Goal: Task Accomplishment & Management: Use online tool/utility

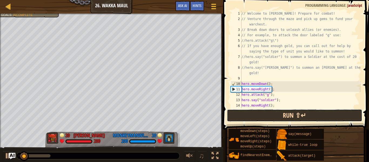
click at [279, 115] on button "Run ⇧↵" at bounding box center [294, 115] width 135 height 12
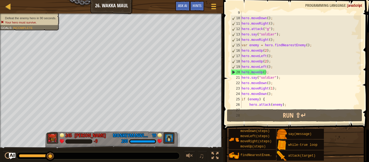
scroll to position [97, 0]
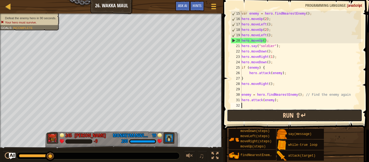
click at [277, 117] on button "Run ⇧↵" at bounding box center [294, 115] width 135 height 12
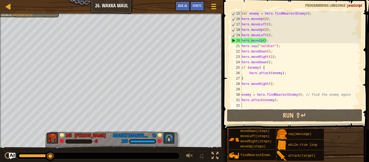
click at [35, 15] on div "Defeat the enemy hero in 90 seconds. Your hero must survive. Goals : Incomplete" at bounding box center [27, 7] width 66 height 20
click at [25, 16] on span "Incomplete" at bounding box center [23, 15] width 20 height 4
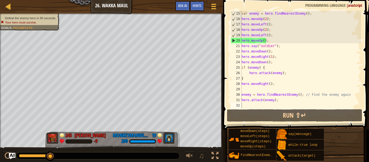
click at [10, 14] on div at bounding box center [111, 14] width 223 height 1
click at [7, 26] on span "Goals" at bounding box center [6, 28] width 11 height 4
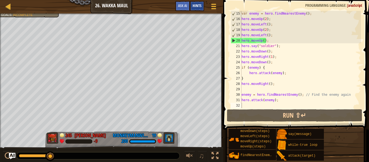
click at [196, 9] on div "Hints" at bounding box center [197, 6] width 14 height 10
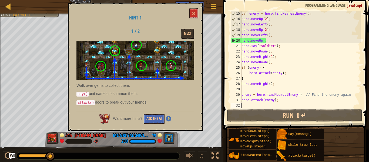
scroll to position [34, 0]
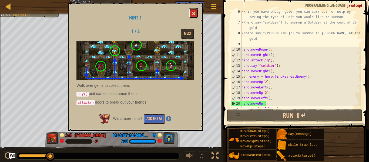
click at [194, 16] on button at bounding box center [193, 13] width 9 height 10
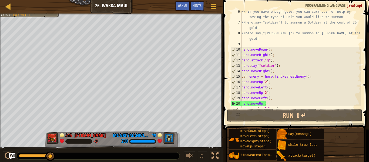
click at [262, 122] on span at bounding box center [297, 56] width 150 height 145
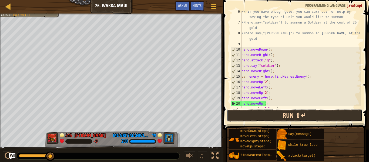
click at [257, 117] on button "Run ⇧↵" at bounding box center [294, 115] width 135 height 12
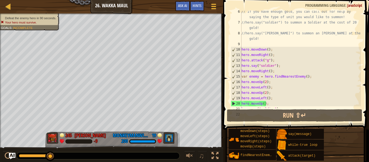
click at [275, 93] on div "// If you have enough gold, you can call out for help by saying the type of uni…" at bounding box center [301, 66] width 121 height 114
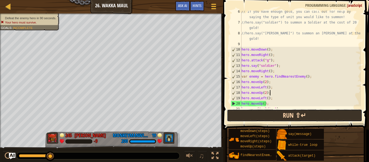
click at [278, 117] on button "Run ⇧↵" at bounding box center [294, 115] width 135 height 12
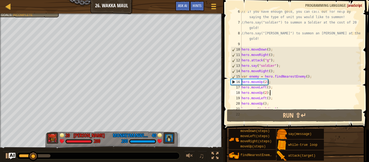
click at [286, 58] on div "// If you have enough gold, you can call out for help by saying the type of uni…" at bounding box center [301, 66] width 121 height 114
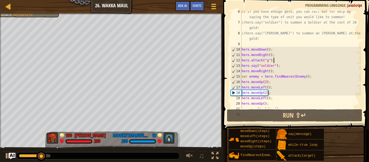
click at [275, 82] on div "// If you have enough gold, you can call out for help by saying the type of uni…" at bounding box center [301, 66] width 121 height 114
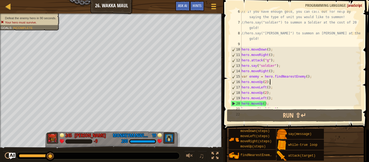
click at [271, 89] on div "// If you have enough gold, you can call out for help by saying the type of uni…" at bounding box center [301, 66] width 121 height 114
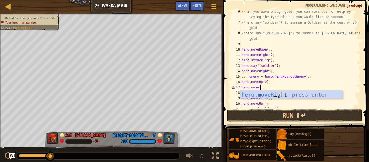
type textarea "hero.moveri"
click at [269, 96] on div "hero.moveRi ght press enter" at bounding box center [292, 103] width 102 height 24
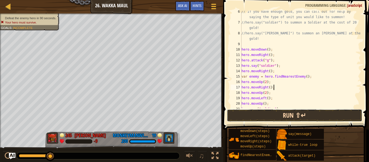
click at [264, 110] on button "Run ⇧↵" at bounding box center [294, 115] width 135 height 12
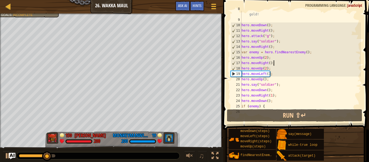
scroll to position [59, 0]
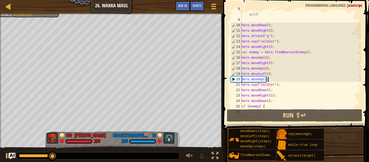
click at [270, 80] on div "//hero.say("[PERSON_NAME]") to summon an [PERSON_NAME] at the cost of 25 gold! …" at bounding box center [301, 63] width 121 height 114
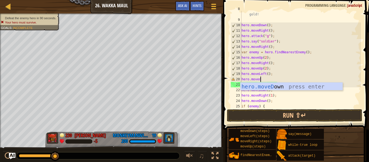
type textarea "hero.movedo"
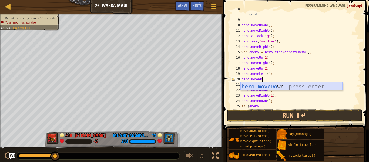
click at [265, 86] on div "hero.moveDo wn press enter" at bounding box center [292, 94] width 102 height 24
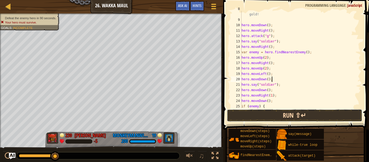
click at [254, 112] on button "Run ⇧↵" at bounding box center [294, 115] width 135 height 12
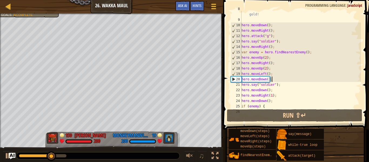
click at [270, 71] on div "//hero.say("[PERSON_NAME]") to summon an [PERSON_NAME] at the cost of 25 gold! …" at bounding box center [301, 63] width 121 height 114
click at [269, 68] on div "//hero.say("[PERSON_NAME]") to summon an [PERSON_NAME] at the cost of 25 gold! …" at bounding box center [301, 63] width 121 height 114
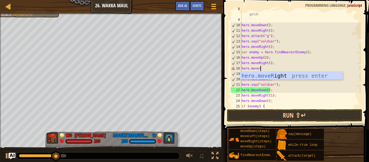
type textarea "hero.moveri"
click at [269, 76] on div "hero.moveRi ght press enter" at bounding box center [292, 84] width 102 height 24
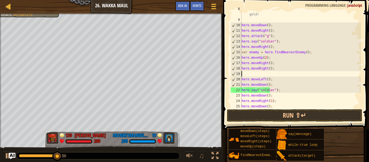
scroll to position [2, 0]
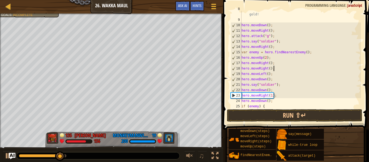
click at [275, 75] on div "//hero.say("[PERSON_NAME]") to summon an [PERSON_NAME] at the cost of 25 gold! …" at bounding box center [301, 63] width 121 height 114
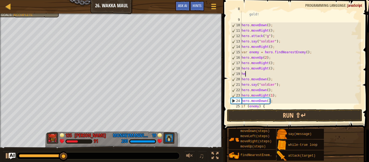
type textarea "h"
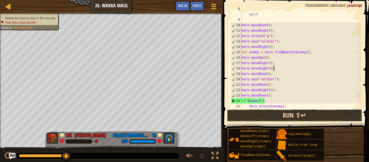
click at [274, 115] on button "Run ⇧↵" at bounding box center [294, 115] width 135 height 12
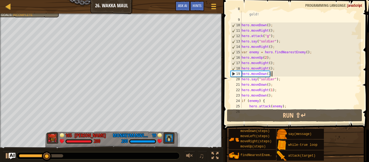
click at [272, 76] on div "//hero.say("[PERSON_NAME]") to summon an [PERSON_NAME] at the cost of 25 gold! …" at bounding box center [301, 63] width 121 height 114
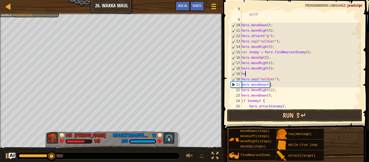
type textarea "h"
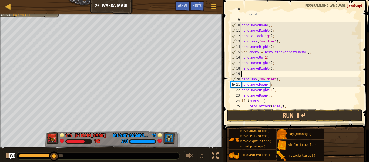
click at [270, 70] on div "//hero.say("[PERSON_NAME]") to summon an [PERSON_NAME] at the cost of 25 gold! …" at bounding box center [301, 63] width 121 height 114
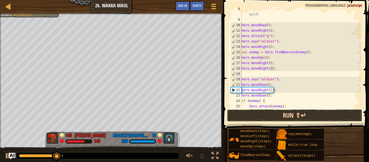
click at [266, 114] on button "Run ⇧↵" at bounding box center [294, 115] width 135 height 12
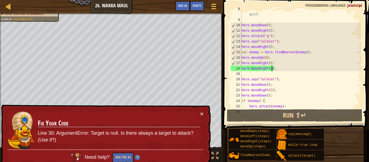
click at [204, 114] on div "× Fix Your Code Line 30: ArgumentError: Target is null. Is there always a targe…" at bounding box center [105, 137] width 211 height 64
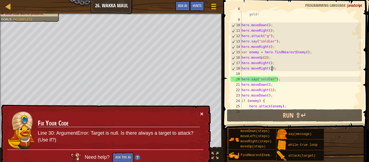
click at [202, 113] on button "×" at bounding box center [201, 114] width 3 height 6
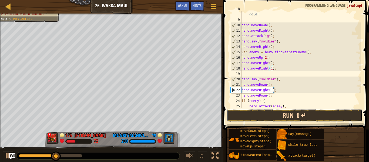
click at [254, 113] on button "Run ⇧↵" at bounding box center [294, 115] width 135 height 12
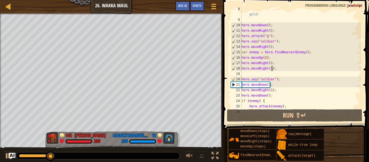
click at [272, 86] on div "//hero.say("[PERSON_NAME]") to summon an [PERSON_NAME] at the cost of 25 gold! …" at bounding box center [301, 63] width 121 height 114
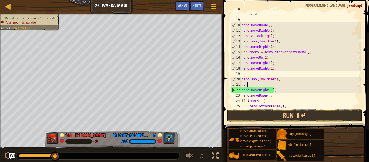
scroll to position [2, 0]
type textarea "h"
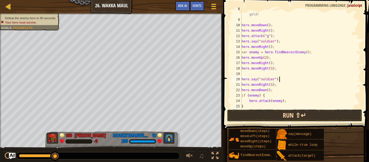
click at [266, 116] on button "Run ⇧↵" at bounding box center [294, 115] width 135 height 12
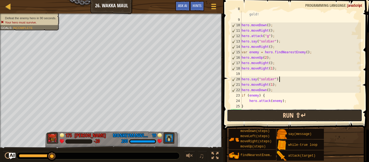
click at [273, 116] on button "Run ⇧↵" at bounding box center [294, 115] width 135 height 12
click at [264, 117] on button "Run ⇧↵" at bounding box center [294, 115] width 135 height 12
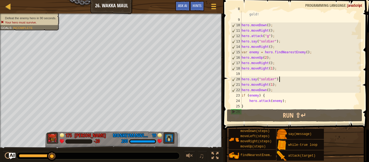
click at [274, 92] on div "//hero.say("[PERSON_NAME]") to summon an [PERSON_NAME] at the cost of 25 gold! …" at bounding box center [301, 63] width 121 height 114
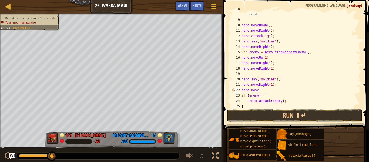
type textarea "hero.moveu"
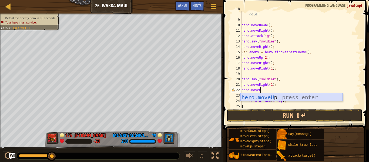
click at [273, 99] on div "hero.moveU p press enter" at bounding box center [292, 105] width 102 height 24
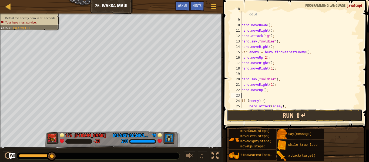
click at [265, 119] on button "Run ⇧↵" at bounding box center [294, 115] width 135 height 12
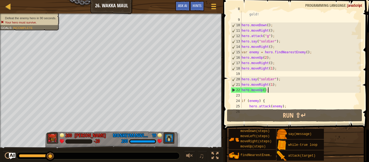
click at [269, 92] on div "//hero.say("[PERSON_NAME]") to summon an [PERSON_NAME] at the cost of 25 gold! …" at bounding box center [301, 63] width 121 height 114
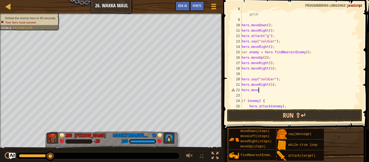
type textarea "hero.moved"
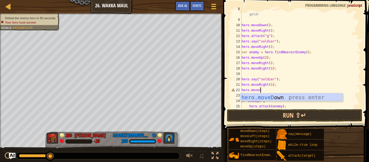
scroll to position [2, 2]
click at [265, 98] on div "hero.moveD own press enter" at bounding box center [292, 105] width 102 height 24
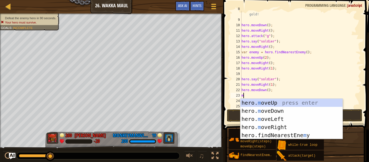
type textarea "mo"
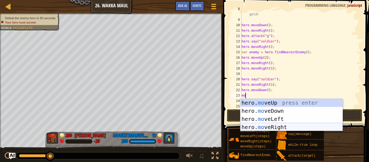
click at [274, 124] on div "hero. mo veUp press enter hero. mo veDown press enter hero. mo veLeft press ent…" at bounding box center [292, 123] width 102 height 49
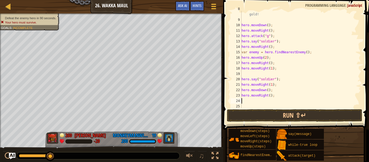
scroll to position [2, 0]
click at [269, 118] on button "Run ⇧↵" at bounding box center [294, 115] width 135 height 12
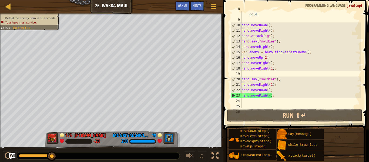
click at [270, 96] on div "//hero.say("[PERSON_NAME]") to summon an [PERSON_NAME] at the cost of 25 gold! …" at bounding box center [301, 63] width 121 height 114
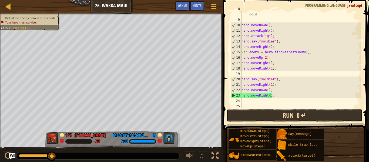
scroll to position [2, 4]
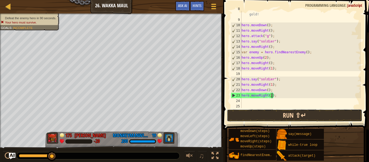
click at [275, 114] on button "Run ⇧↵" at bounding box center [294, 115] width 135 height 12
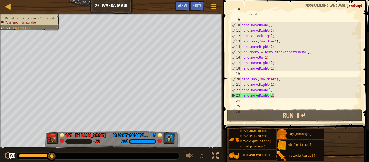
click at [269, 91] on div "//hero.say("[PERSON_NAME]") to summon an [PERSON_NAME] at the cost of 25 gold! …" at bounding box center [301, 63] width 121 height 114
click at [267, 94] on div "//hero.say("[PERSON_NAME]") to summon an [PERSON_NAME] at the cost of 25 gold! …" at bounding box center [301, 63] width 121 height 114
click at [268, 91] on div "//hero.say("[PERSON_NAME]") to summon an [PERSON_NAME] at the cost of 25 gold! …" at bounding box center [301, 63] width 121 height 114
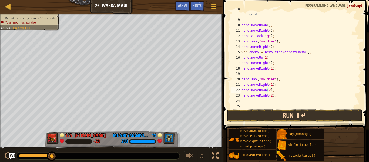
type textarea "hero.moveDown(2);"
click at [275, 117] on button "Run ⇧↵" at bounding box center [294, 115] width 135 height 12
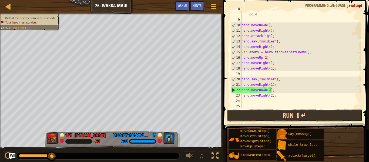
click at [280, 113] on button "Run ⇧↵" at bounding box center [294, 115] width 135 height 12
click at [245, 120] on button "Run ⇧↵" at bounding box center [294, 115] width 135 height 12
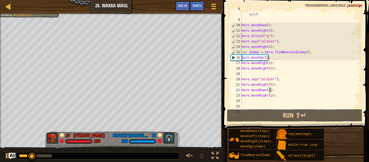
click at [258, 71] on div "//hero.say("[PERSON_NAME]") to summon an [PERSON_NAME] at the cost of 25 gold! …" at bounding box center [301, 63] width 121 height 114
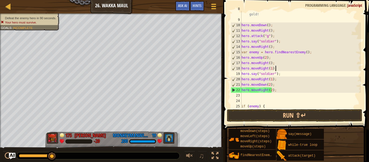
click at [281, 90] on div "//hero.say("[PERSON_NAME]") to summon an [PERSON_NAME] at the cost of 25 gold! …" at bounding box center [301, 63] width 121 height 114
type textarea "hero.movel"
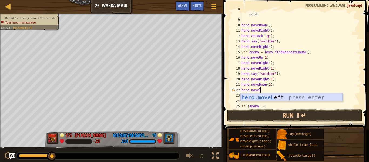
click at [277, 98] on div "hero.moveL eft press enter" at bounding box center [292, 105] width 102 height 24
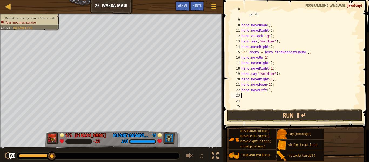
scroll to position [2, 0]
click at [268, 112] on button "Run ⇧↵" at bounding box center [294, 115] width 135 height 12
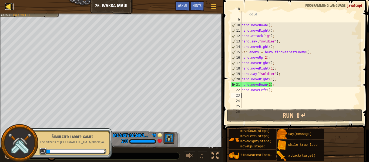
click at [9, 6] on div at bounding box center [8, 6] width 7 height 7
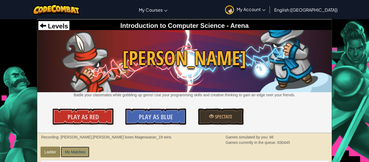
click at [77, 155] on link "My Matches" at bounding box center [75, 152] width 28 height 11
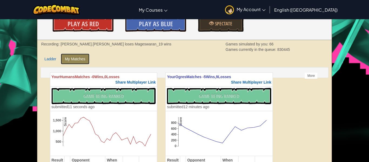
scroll to position [98, 0]
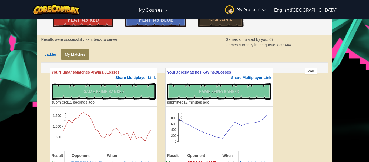
click at [310, 70] on div "More" at bounding box center [311, 71] width 13 height 6
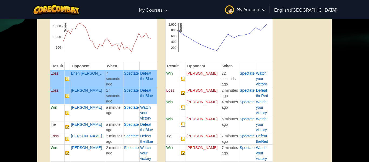
scroll to position [185, 0]
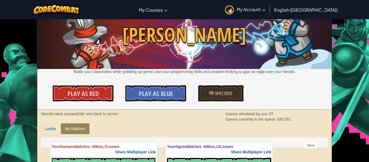
scroll to position [0, 0]
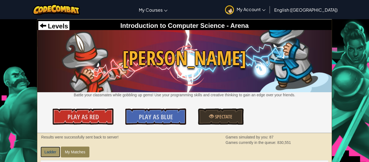
click at [52, 149] on link "Ladder" at bounding box center [51, 152] width 20 height 11
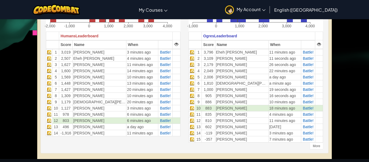
scroll to position [171, 0]
